Goal: Information Seeking & Learning: Check status

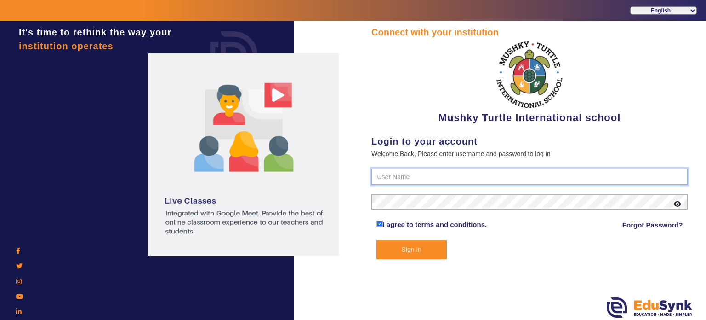
click at [378, 178] on input "text" at bounding box center [529, 176] width 316 height 17
paste input "9950605811"
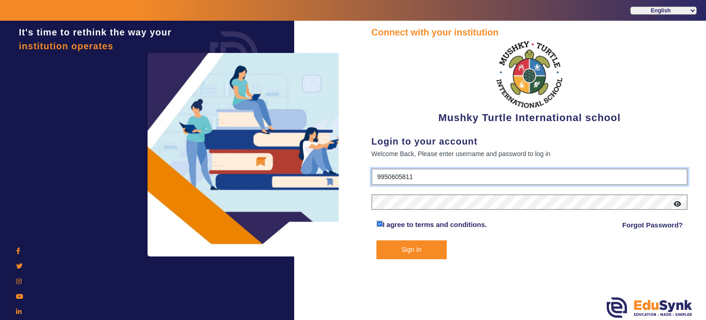
type input "9950605811"
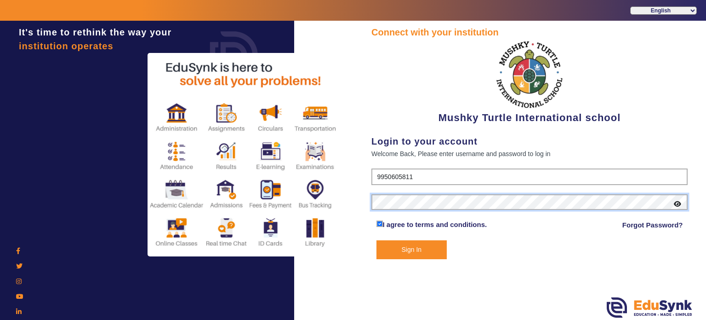
click at [377, 240] on button "Sign In" at bounding box center [412, 249] width 71 height 19
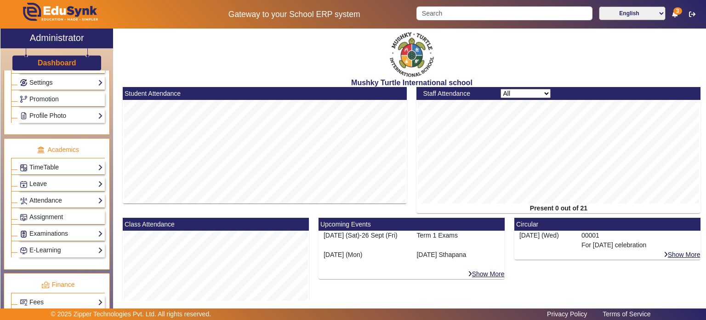
scroll to position [283, 0]
click at [50, 230] on link "Examinations" at bounding box center [61, 233] width 83 height 11
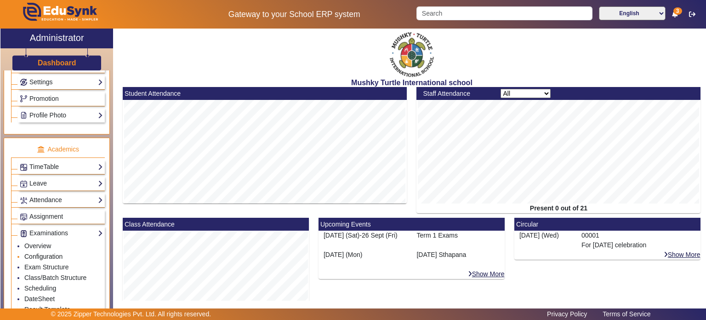
click at [45, 252] on link "Configuration" at bounding box center [43, 255] width 38 height 7
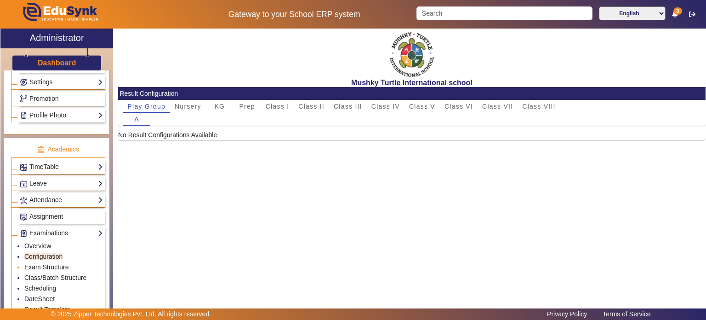
click at [48, 263] on link "Exam Structure" at bounding box center [46, 266] width 44 height 7
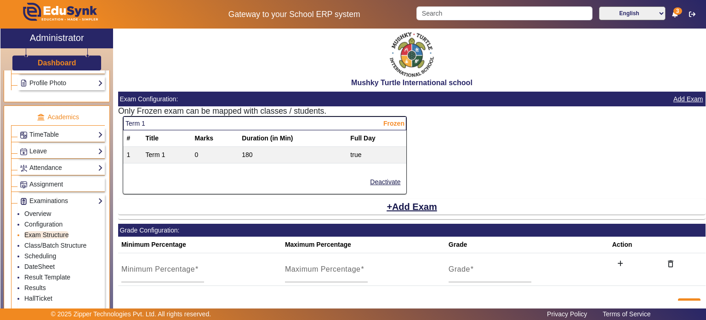
scroll to position [318, 0]
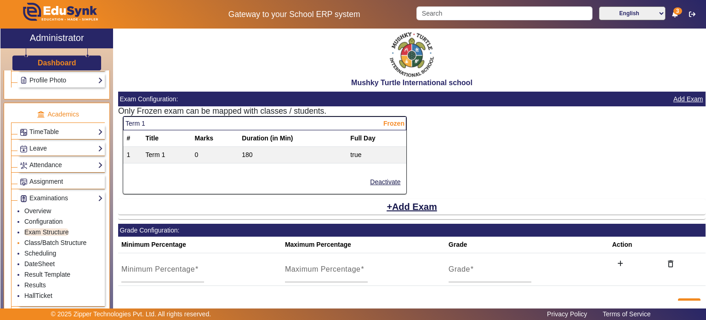
click at [51, 240] on link "Class/Batch Structure" at bounding box center [55, 242] width 62 height 7
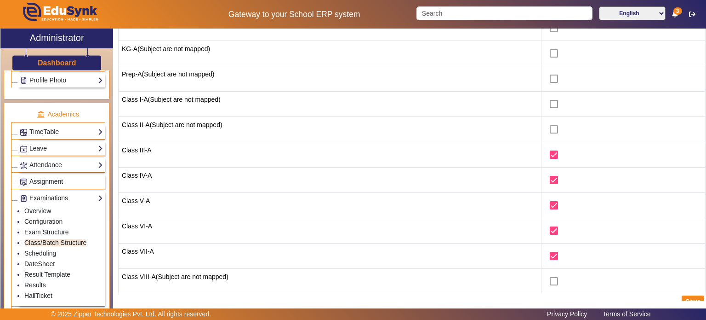
scroll to position [172, 0]
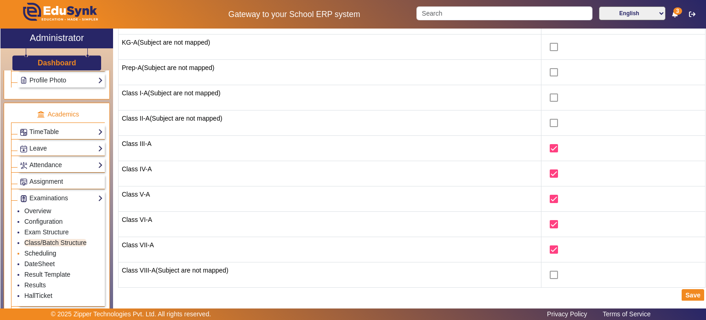
drag, startPoint x: 167, startPoint y: 122, endPoint x: 46, endPoint y: 248, distance: 174.6
click at [46, 249] on link "Scheduling" at bounding box center [40, 252] width 32 height 7
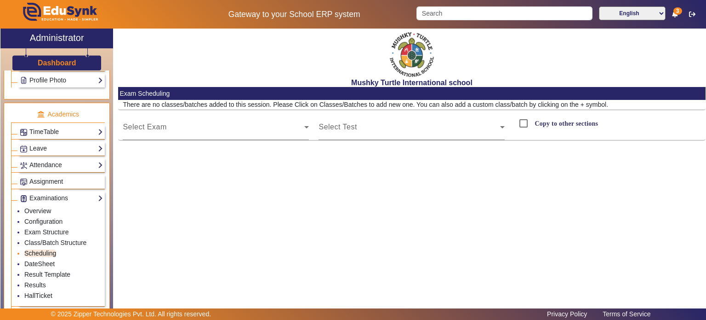
click at [46, 249] on link "Scheduling" at bounding box center [40, 252] width 32 height 7
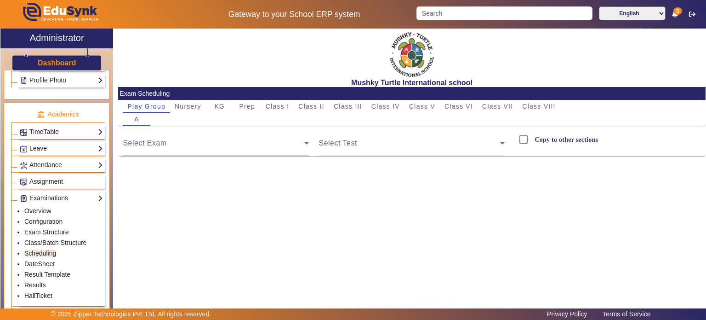
click at [183, 137] on div "Select Exam" at bounding box center [216, 143] width 186 height 26
click at [182, 154] on div "Select Exam" at bounding box center [216, 143] width 186 height 26
click at [262, 106] on div "Class I" at bounding box center [277, 106] width 33 height 13
click at [297, 104] on div "Class II" at bounding box center [311, 106] width 35 height 13
click at [344, 104] on span "Class III" at bounding box center [348, 106] width 29 height 6
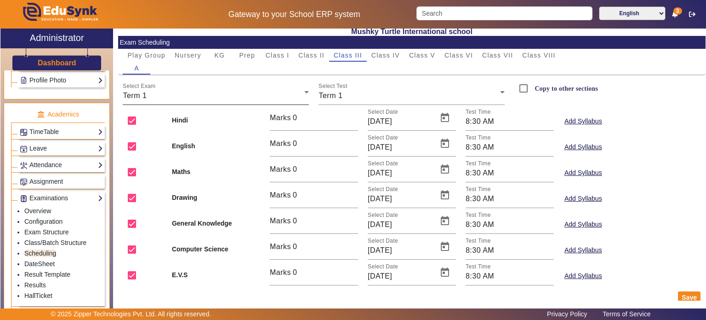
scroll to position [64, 0]
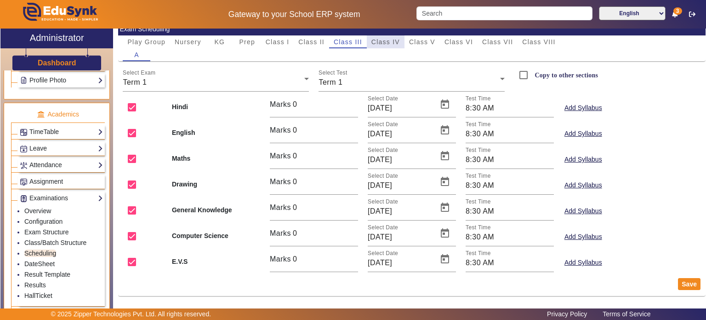
click at [382, 39] on span "Class IV" at bounding box center [385, 42] width 29 height 6
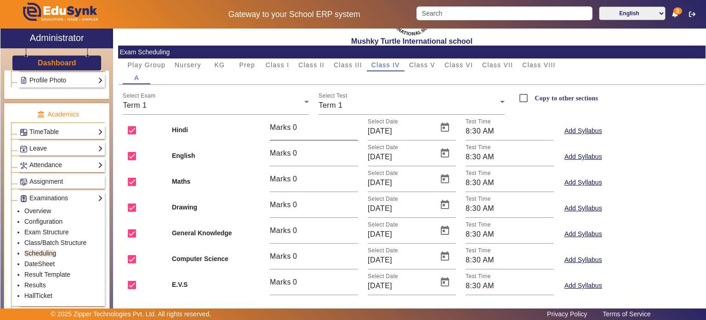
scroll to position [55, 0]
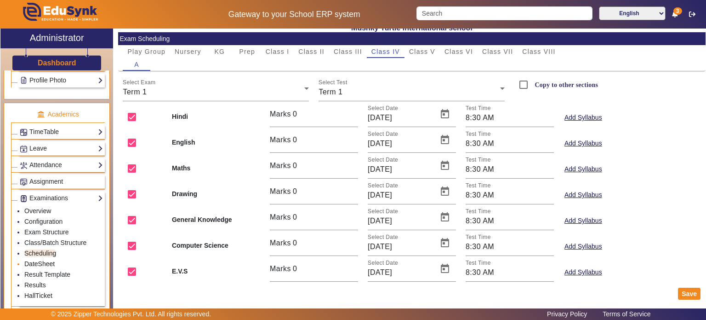
click at [42, 260] on link "DateSheet" at bounding box center [39, 263] width 30 height 7
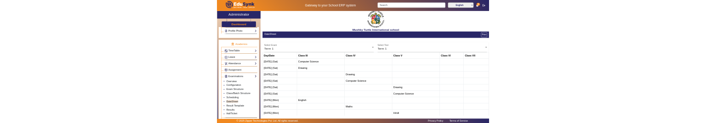
scroll to position [5, 0]
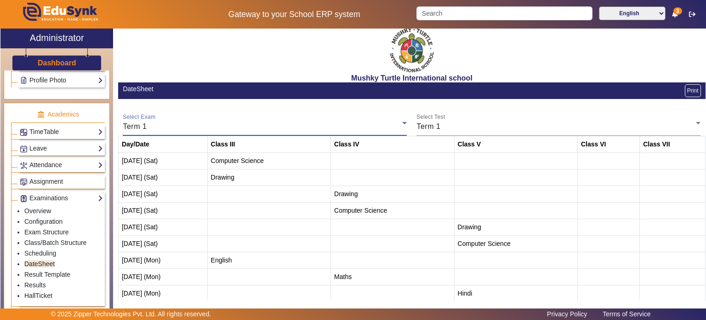
click at [270, 126] on div "Term 1" at bounding box center [263, 126] width 280 height 11
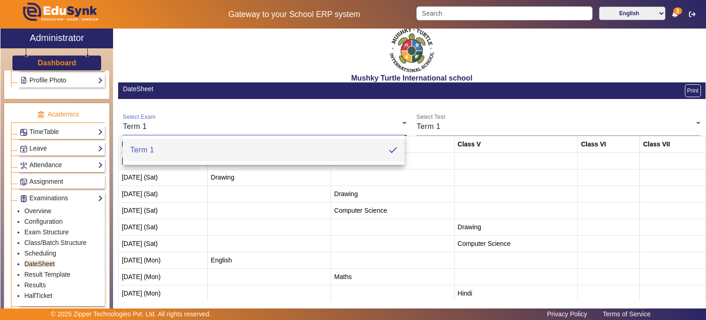
click at [473, 130] on div at bounding box center [353, 160] width 706 height 320
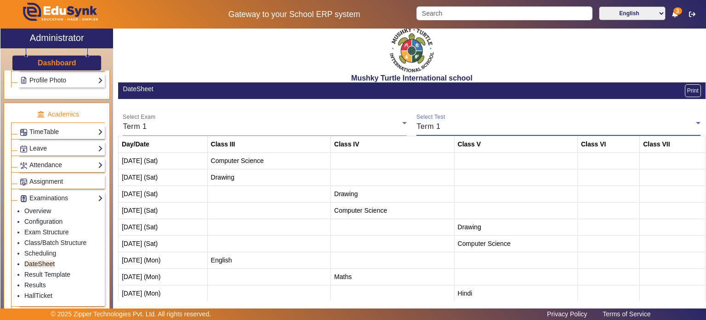
click at [473, 130] on div "Term 1" at bounding box center [557, 126] width 280 height 11
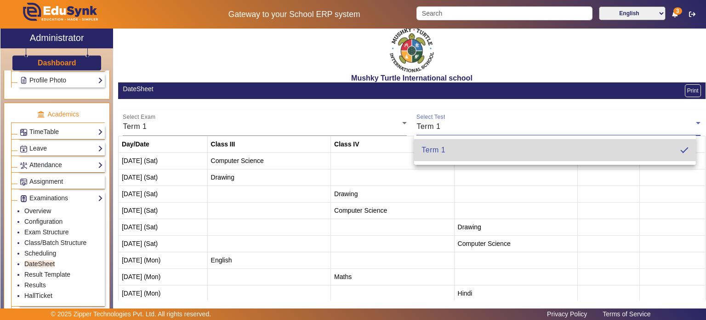
click at [465, 148] on mat-option "Term 1" at bounding box center [555, 150] width 282 height 22
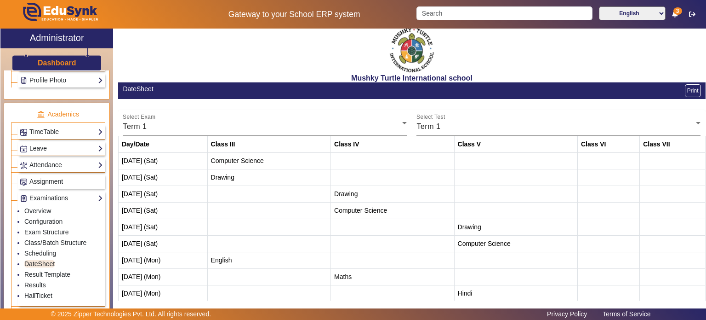
click at [690, 87] on button "Print" at bounding box center [693, 90] width 16 height 13
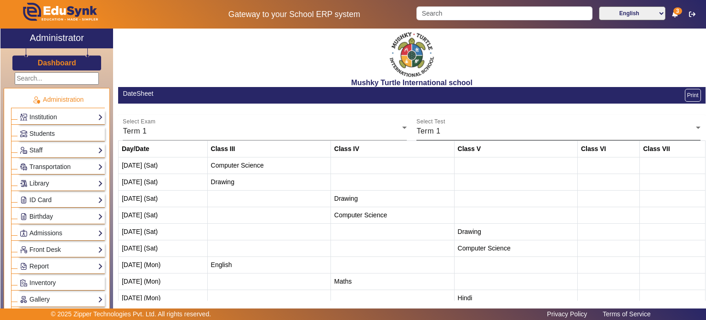
click at [459, 123] on div "Select Test Term 1" at bounding box center [559, 127] width 284 height 26
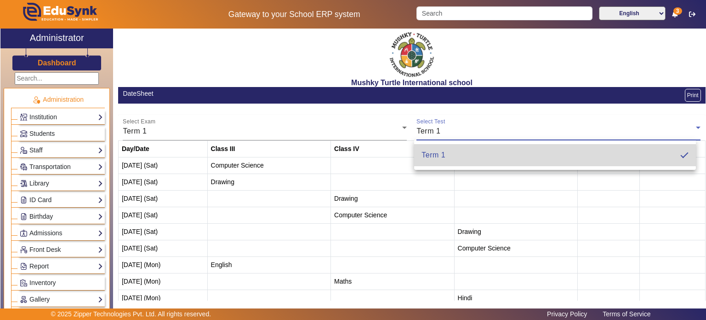
click at [462, 123] on mat-option "Term 1" at bounding box center [555, 155] width 282 height 22
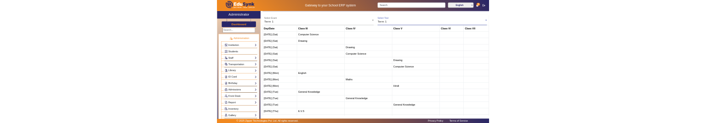
scroll to position [75, 0]
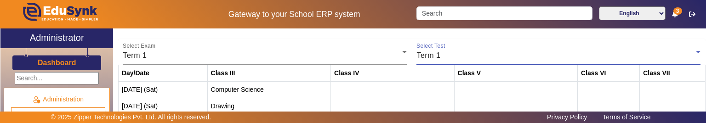
click at [453, 57] on div "Term 1" at bounding box center [557, 55] width 280 height 11
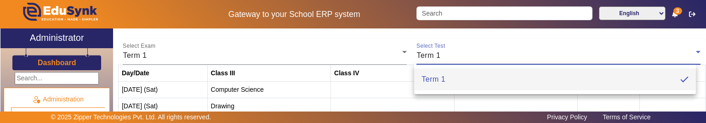
click at [447, 81] on mat-option "Term 1" at bounding box center [555, 79] width 282 height 22
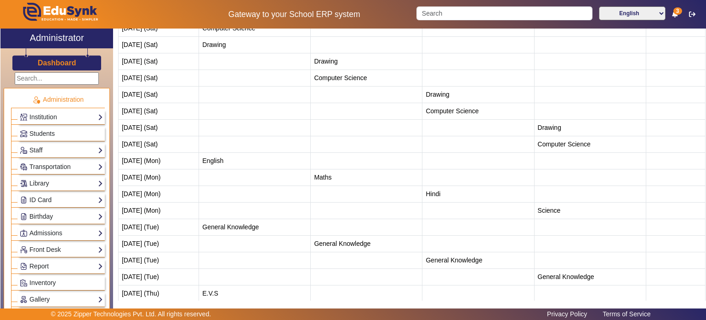
scroll to position [143, 0]
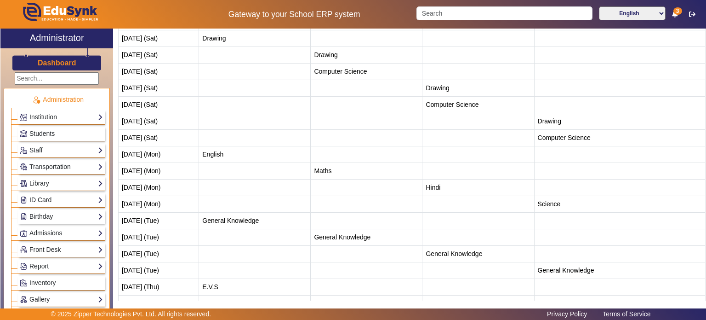
click at [706, 123] on div "© 2025 Zipper Technologies Pvt. Ltd. All rights reserved. Privacy Policy Terms …" at bounding box center [353, 313] width 706 height 11
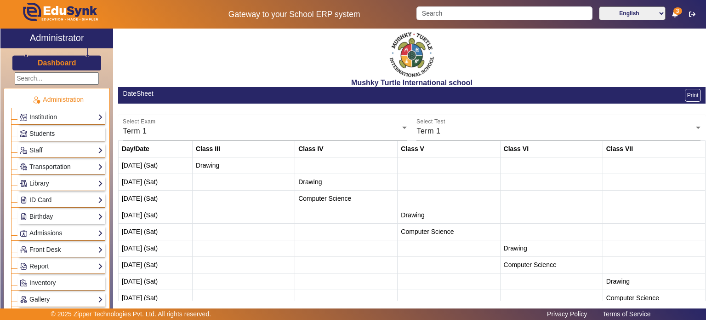
click at [364, 82] on h2 "Mushky Turtle International school" at bounding box center [412, 82] width 588 height 9
